Goal: Task Accomplishment & Management: Use online tool/utility

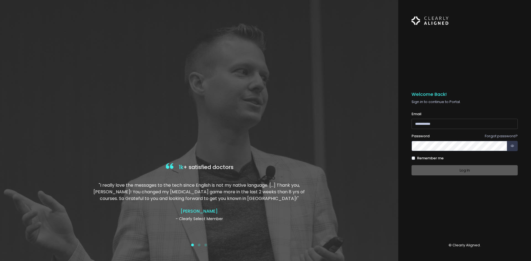
click at [464, 128] on input "email" at bounding box center [465, 124] width 106 height 10
type input "*"
click at [436, 123] on input "email" at bounding box center [465, 124] width 106 height 10
type input "**********"
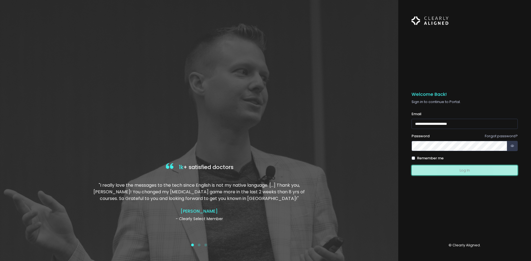
click at [465, 175] on button "Log In" at bounding box center [465, 170] width 106 height 10
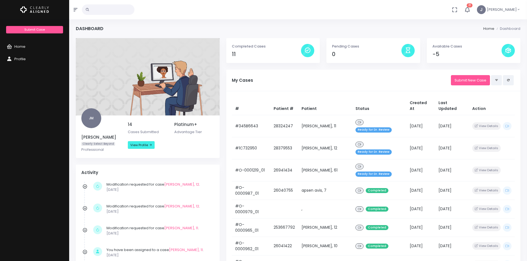
click at [511, 50] on div at bounding box center [507, 50] width 13 height 13
click at [148, 145] on link "View Profile" at bounding box center [141, 145] width 27 height 8
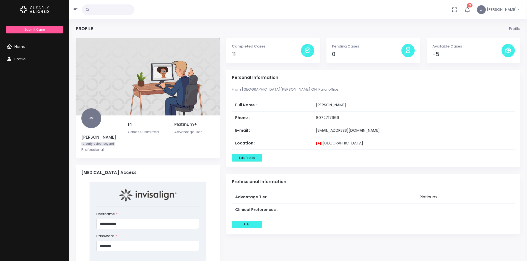
click at [506, 48] on icon at bounding box center [508, 50] width 7 height 7
click at [446, 47] on p "Available Cases" at bounding box center [466, 47] width 69 height 6
click at [21, 45] on span "Home" at bounding box center [19, 46] width 11 height 5
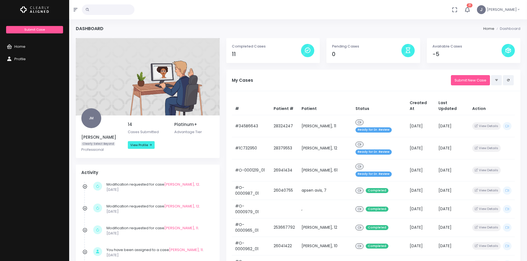
click at [442, 48] on p "Available Cases" at bounding box center [466, 47] width 69 height 6
click at [516, 7] on span "McQuarrie, Joanna" at bounding box center [502, 10] width 30 height 6
click at [492, 27] on span "Profile" at bounding box center [497, 25] width 11 height 5
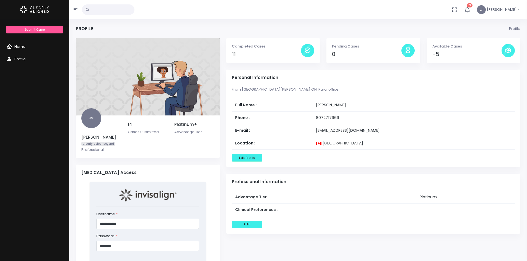
click at [22, 45] on span "Home" at bounding box center [19, 46] width 11 height 5
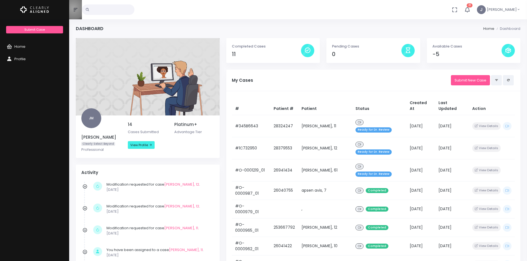
click at [73, 8] on button "button" at bounding box center [75, 9] width 13 height 19
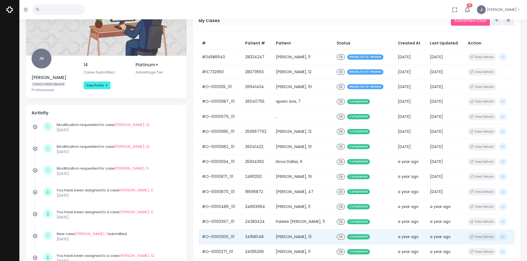
scroll to position [55, 0]
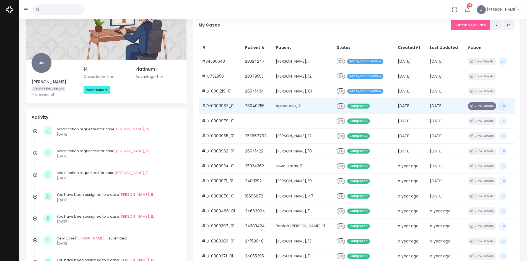
click at [485, 106] on button "View Details" at bounding box center [482, 105] width 28 height 7
